Goal: Task Accomplishment & Management: Manage account settings

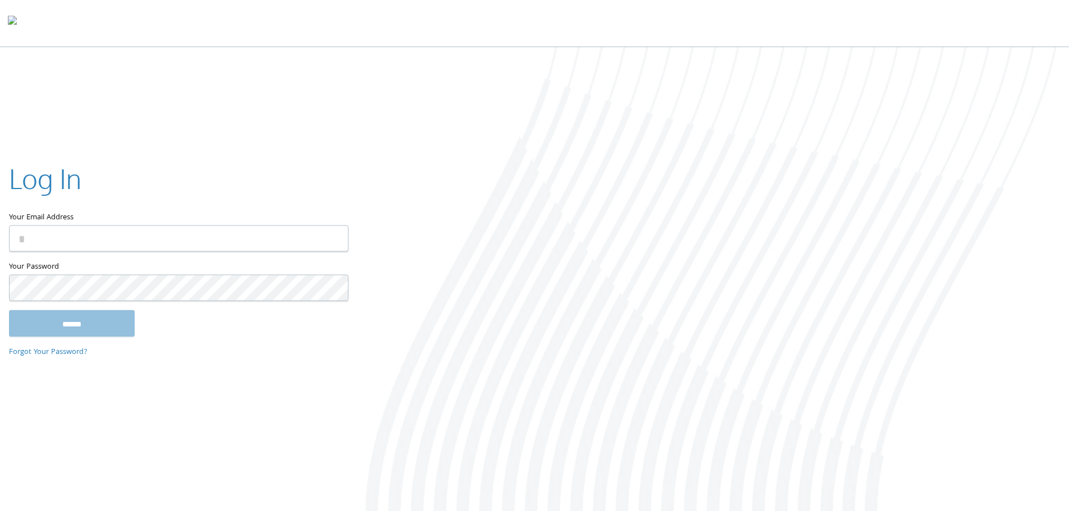
type input "**********"
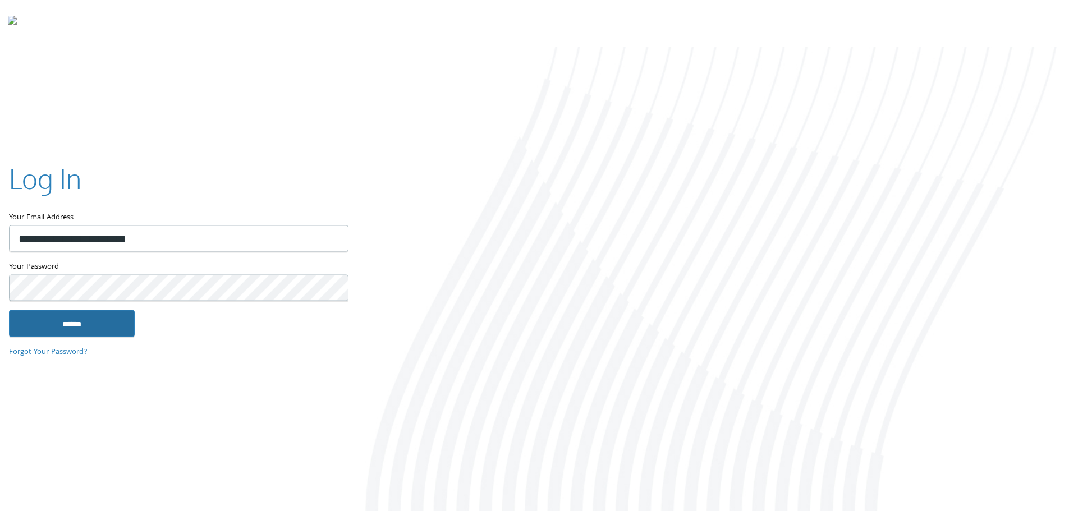
click at [79, 320] on input "******" at bounding box center [72, 323] width 126 height 27
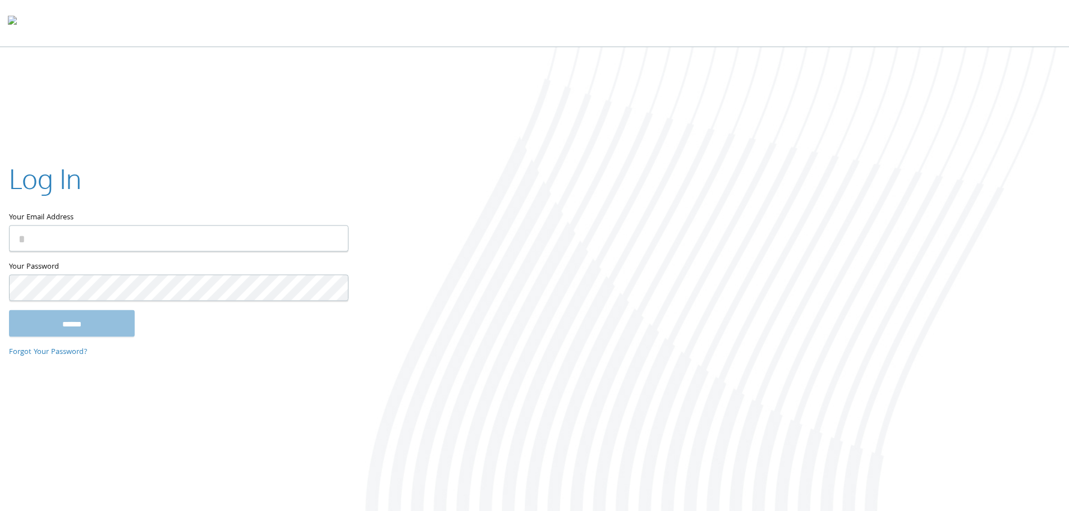
type input "**********"
